Goal: Check status: Check status

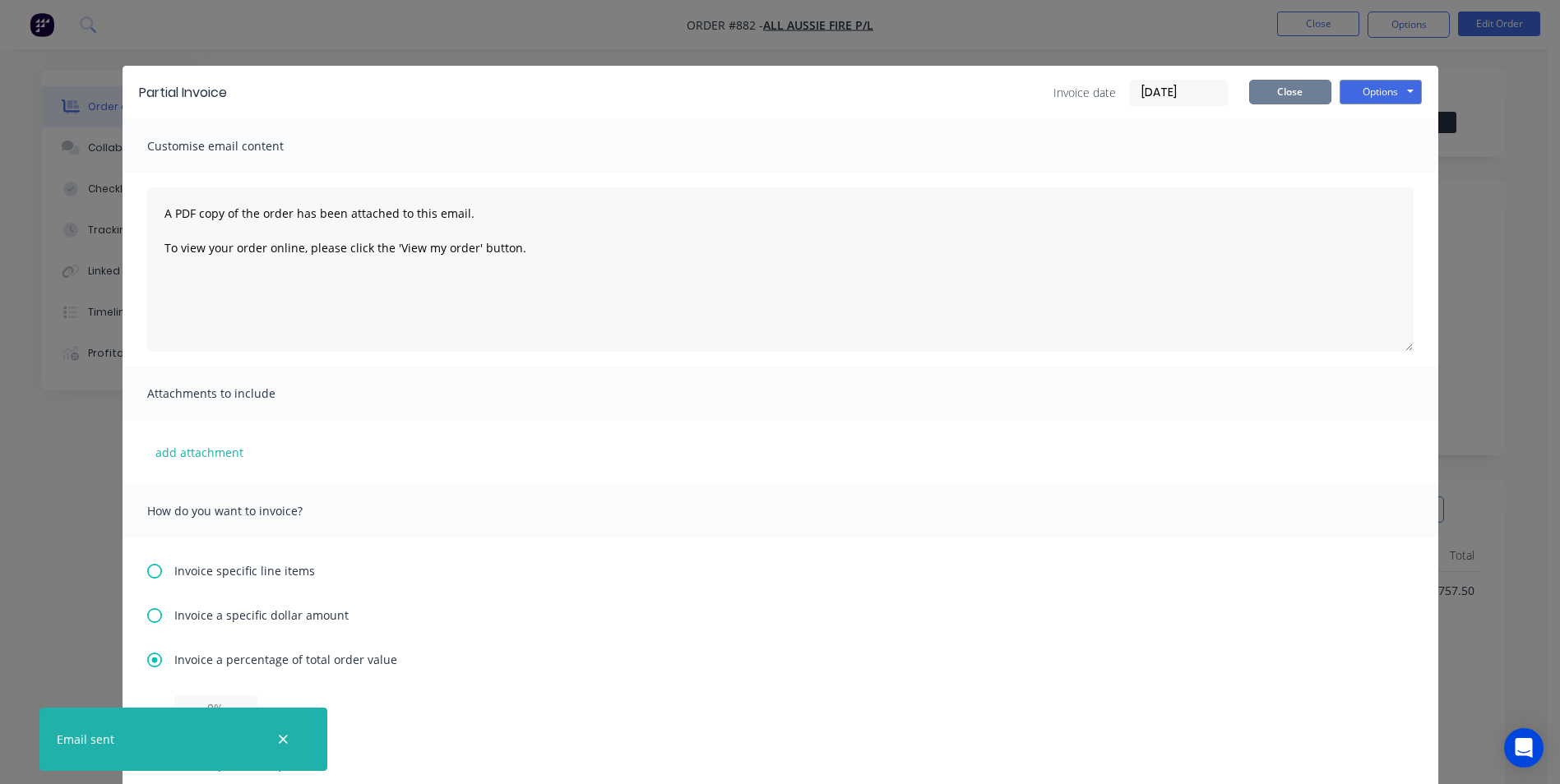
click at [1286, 88] on button "Close" at bounding box center [1291, 93] width 82 height 25
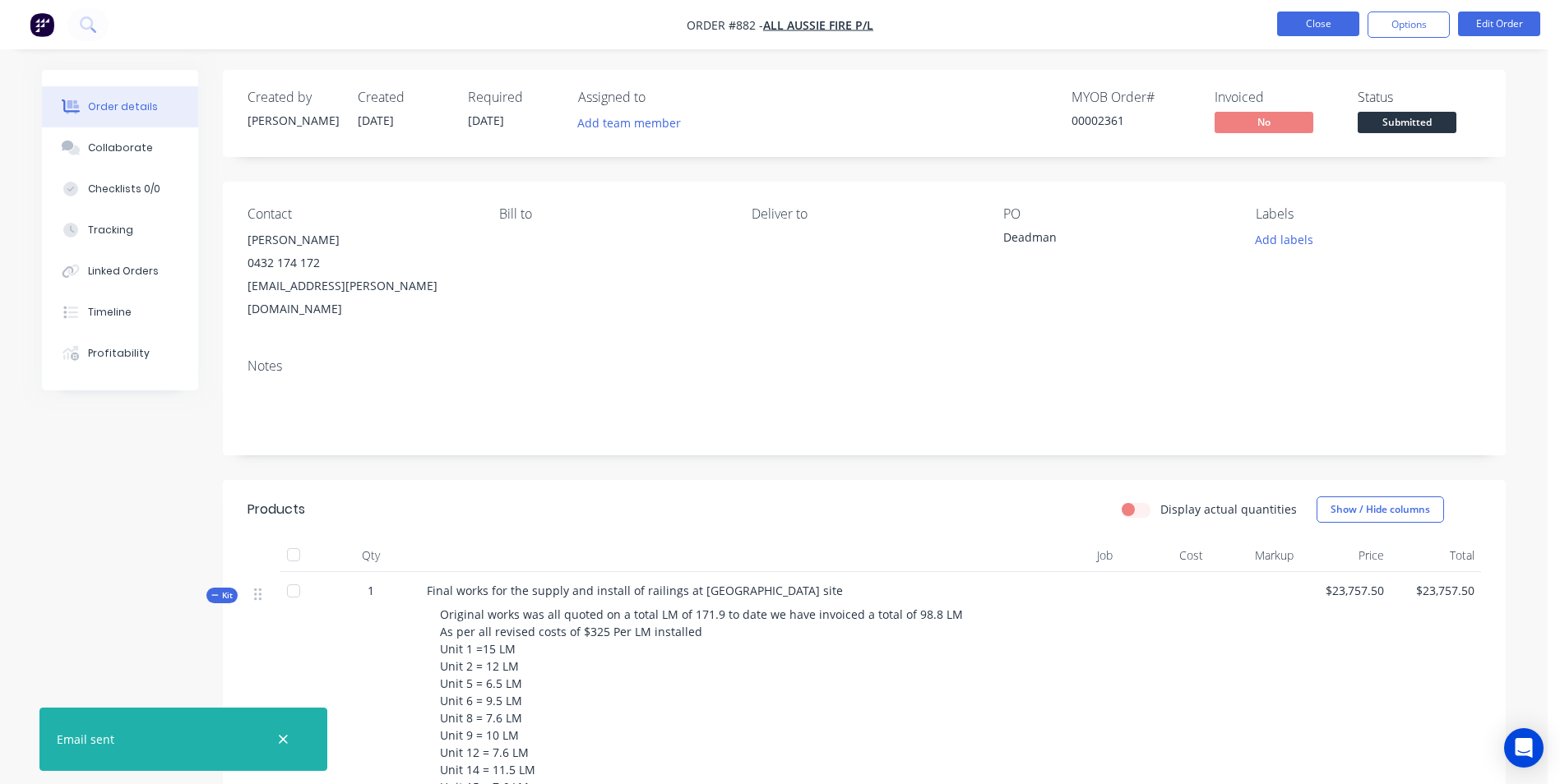
click at [1310, 20] on button "Close" at bounding box center [1318, 24] width 82 height 25
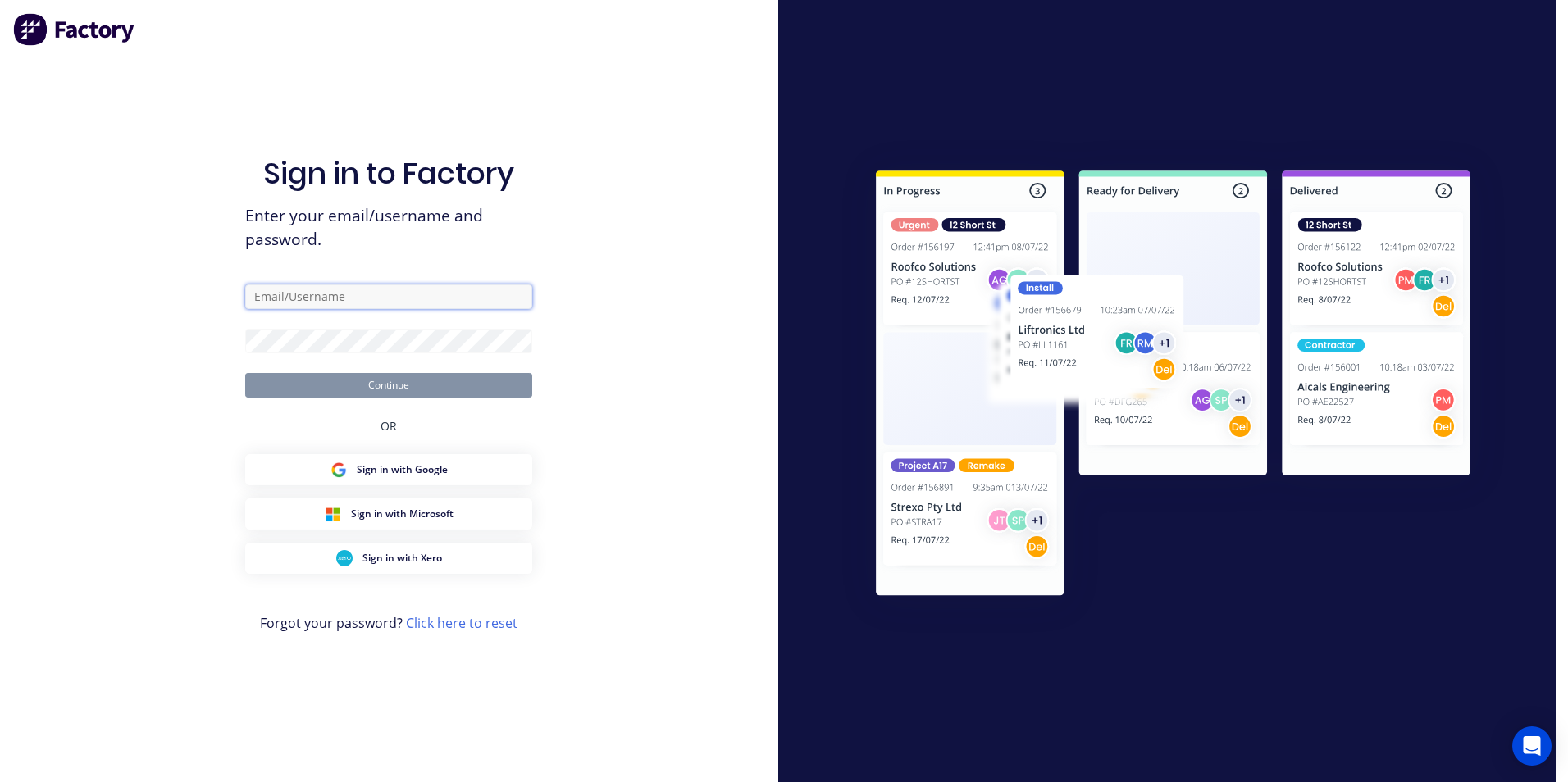
type input "[PERSON_NAME][EMAIL_ADDRESS][DOMAIN_NAME]"
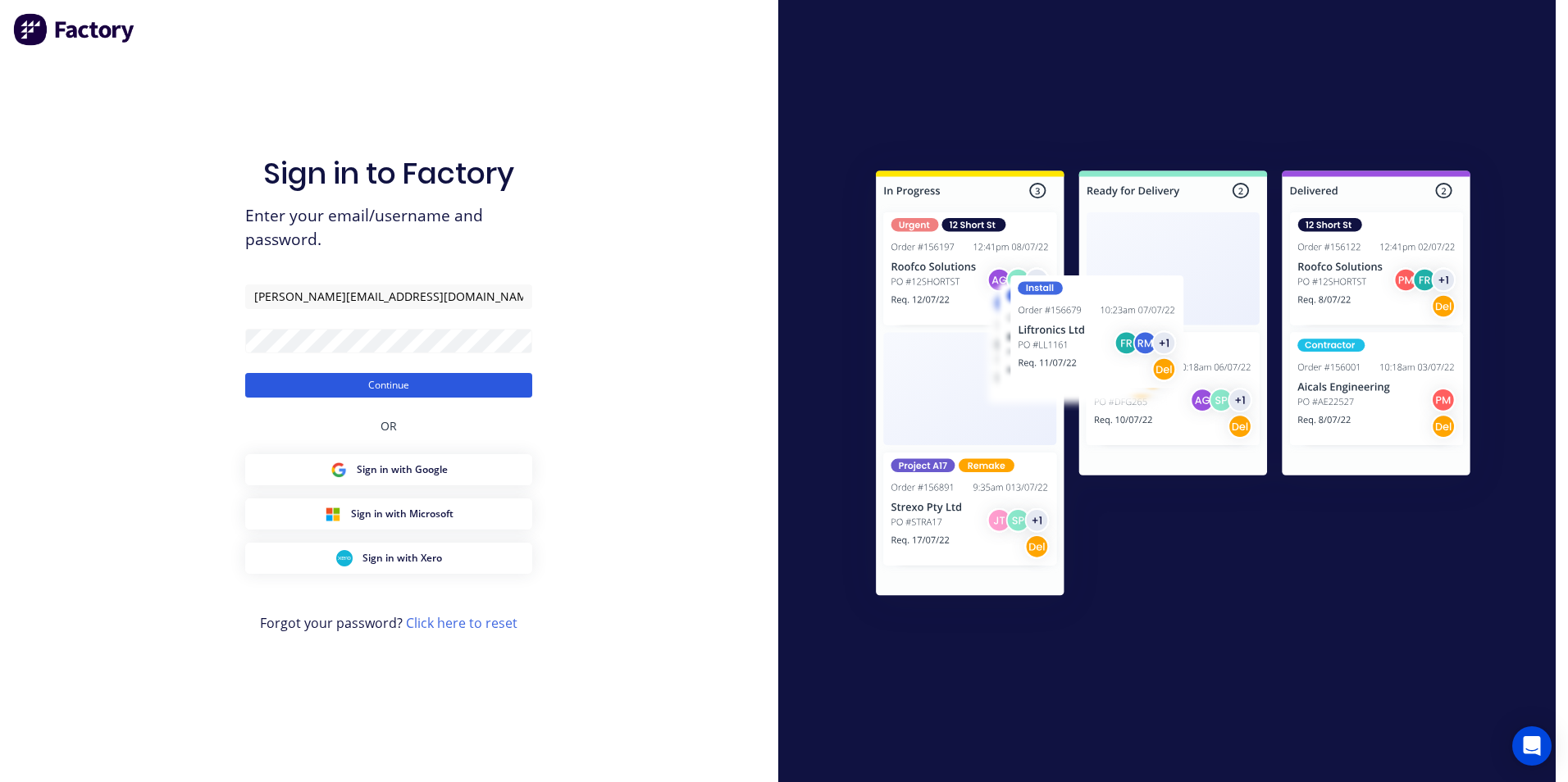
click at [390, 383] on button "Continue" at bounding box center [388, 386] width 287 height 25
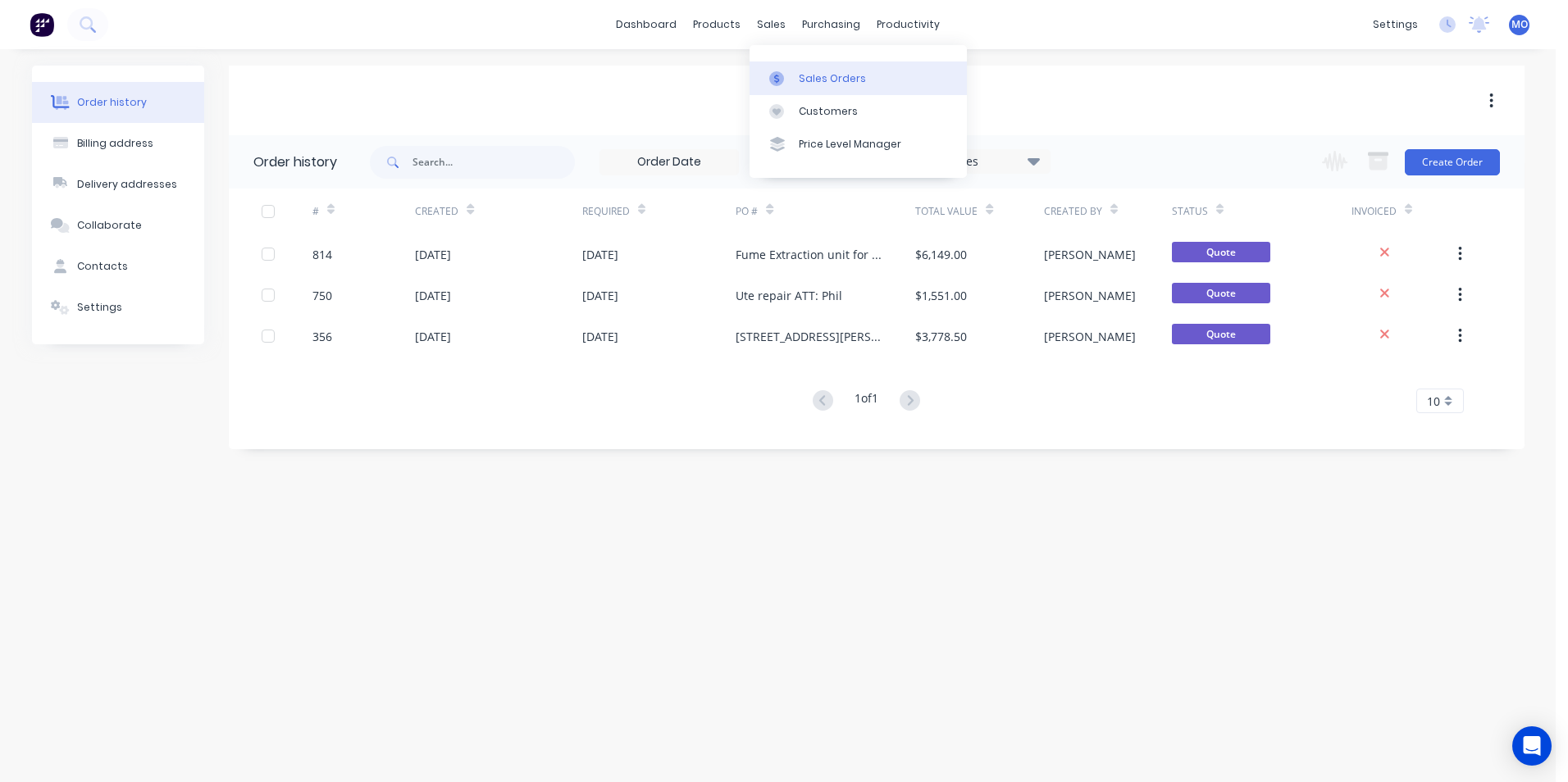
click at [817, 87] on link "Sales Orders" at bounding box center [858, 78] width 217 height 32
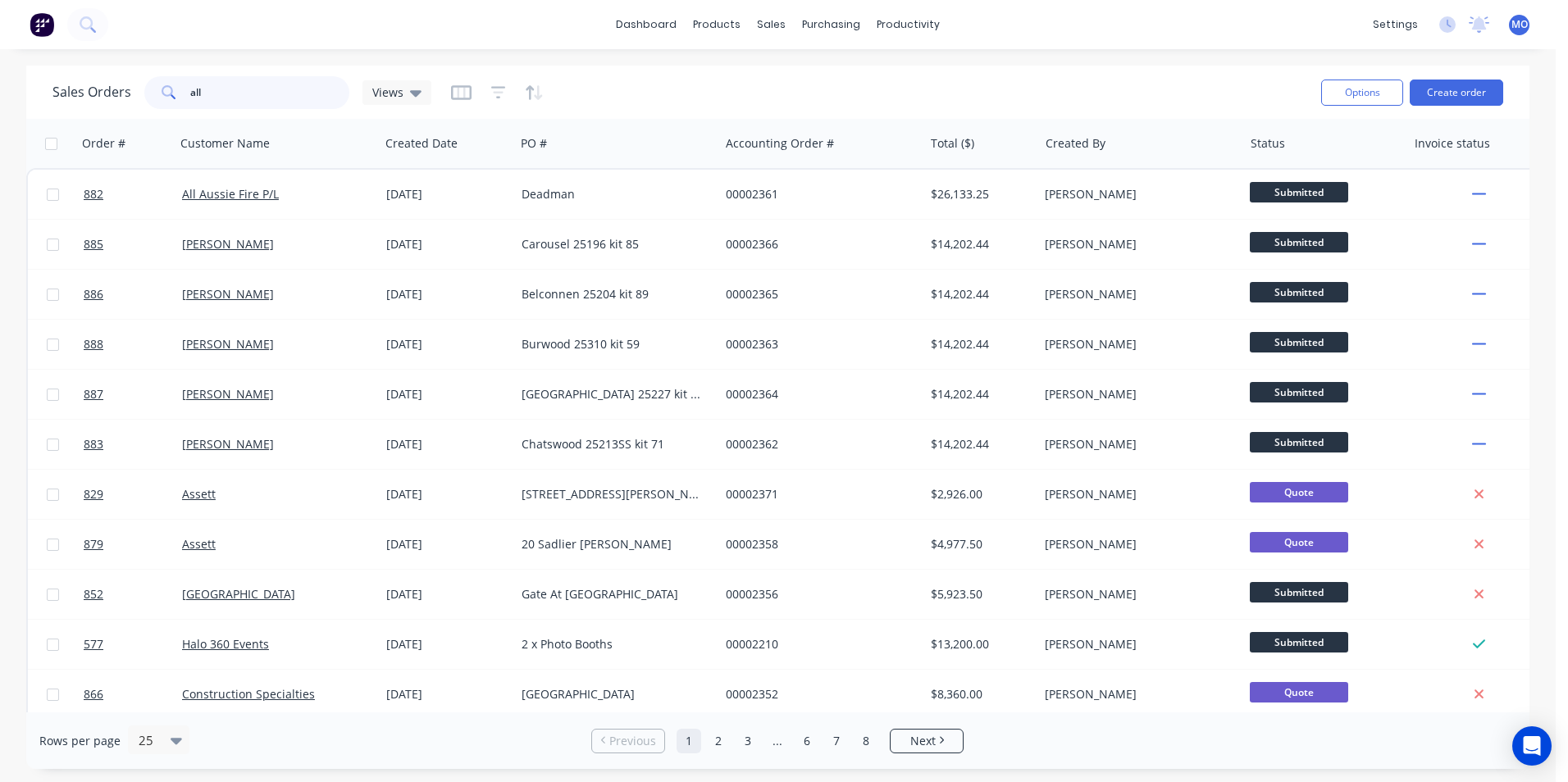
drag, startPoint x: 220, startPoint y: 88, endPoint x: 189, endPoint y: 89, distance: 31.0
click at [191, 89] on input "all" at bounding box center [271, 92] width 160 height 32
type input "865"
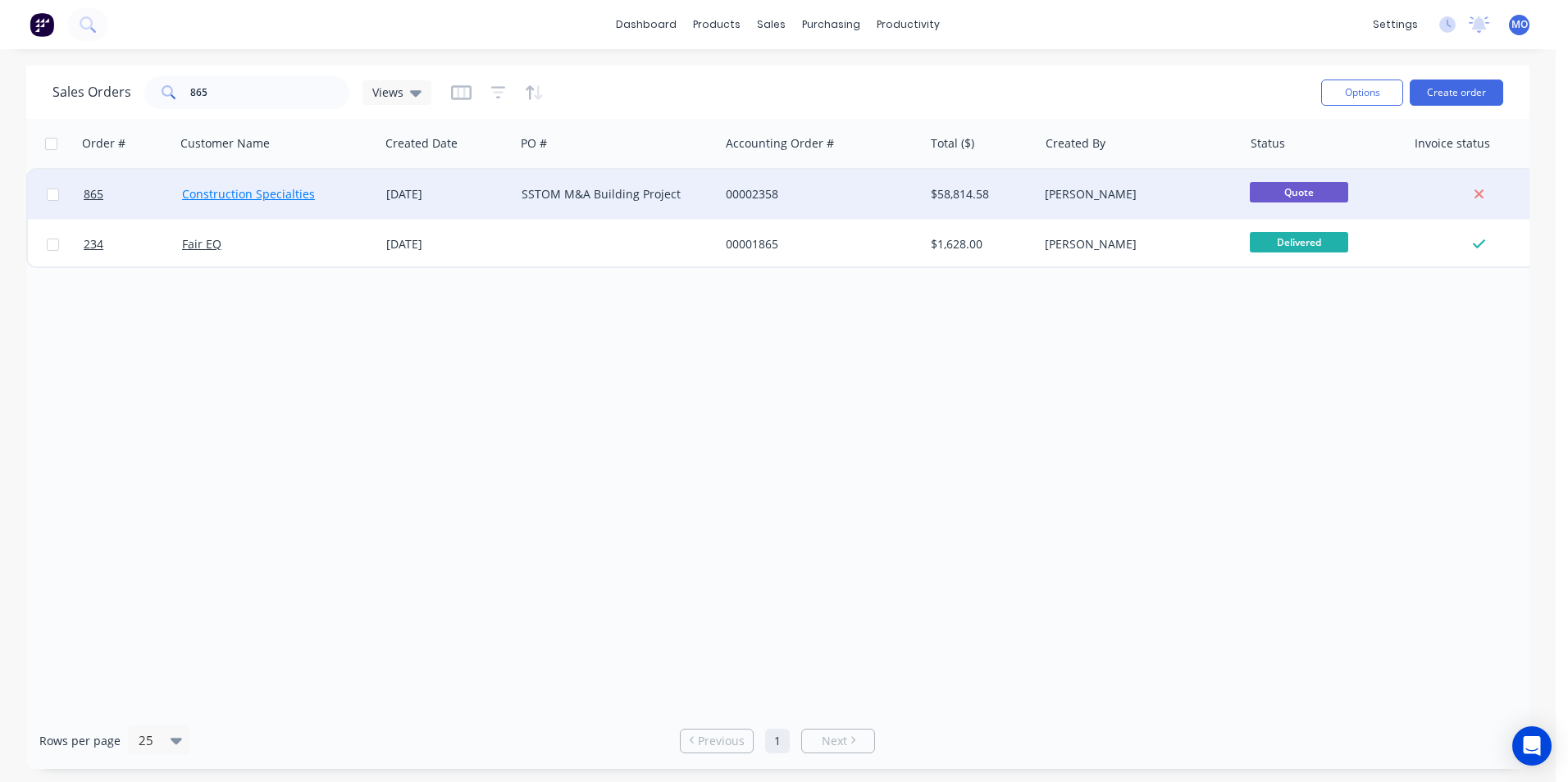
click at [202, 194] on link "Construction Specialties" at bounding box center [248, 193] width 132 height 15
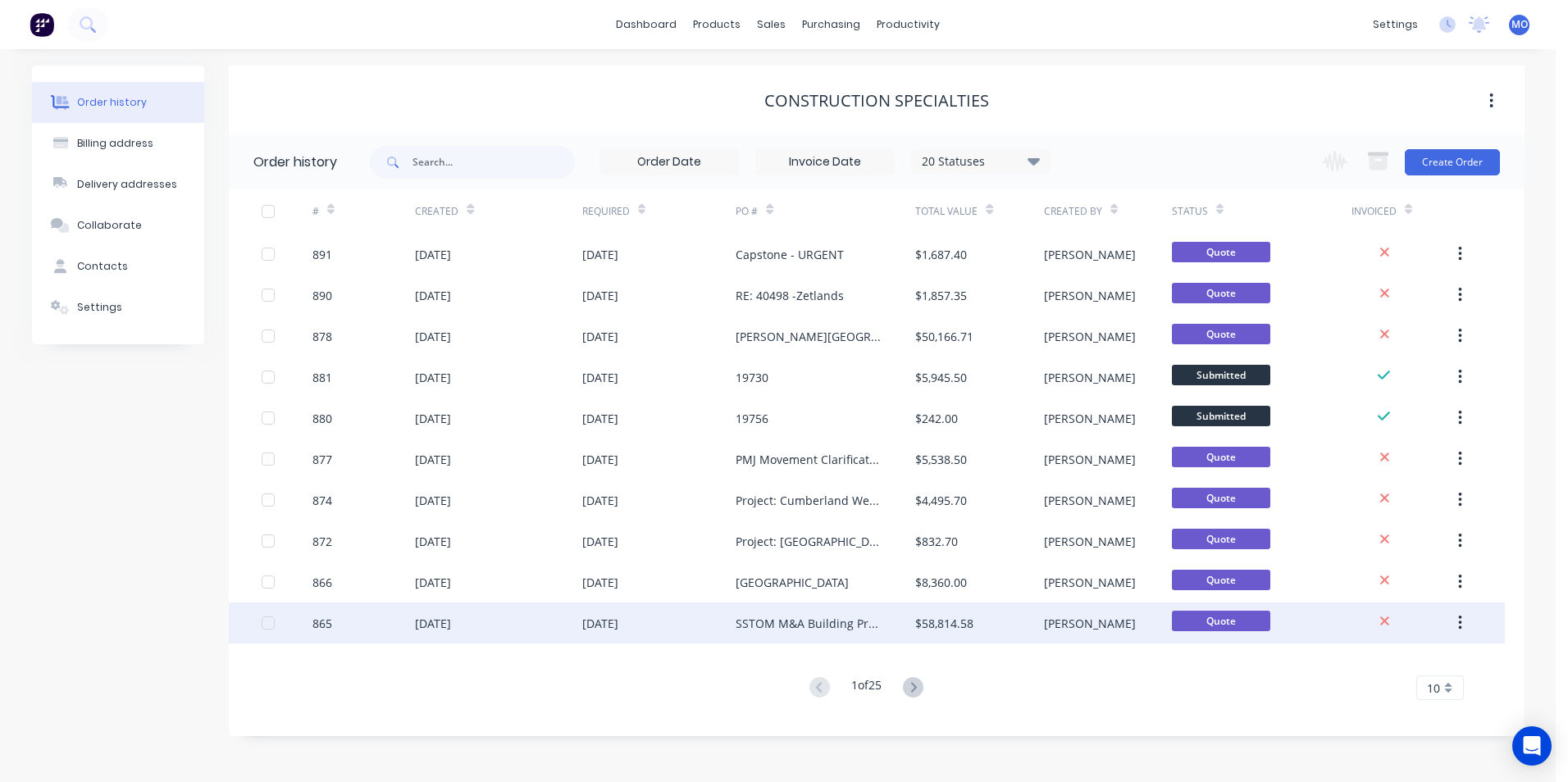
click at [412, 616] on div "865" at bounding box center [364, 623] width 103 height 41
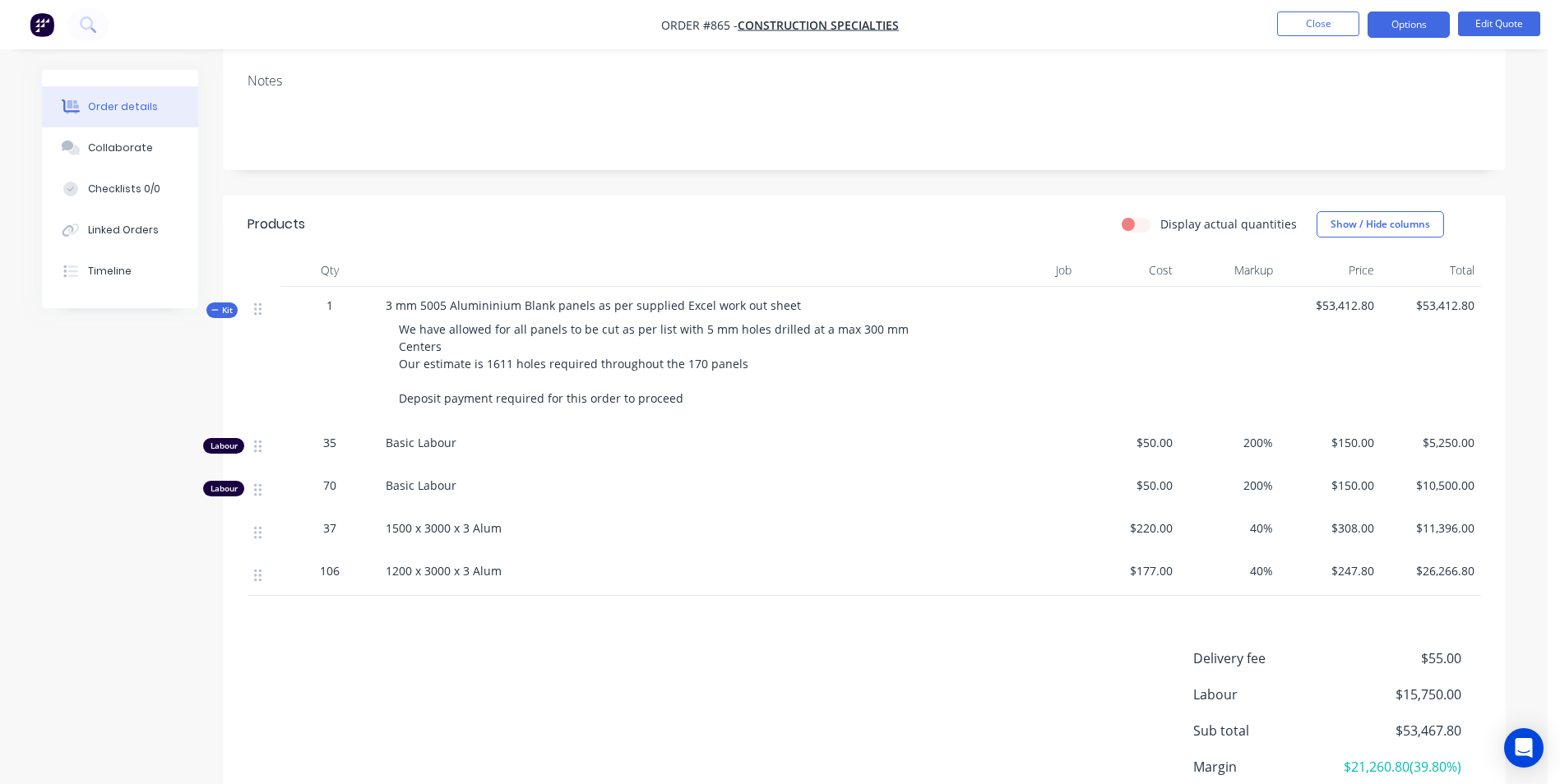
scroll to position [246, 0]
